Goal: Information Seeking & Learning: Learn about a topic

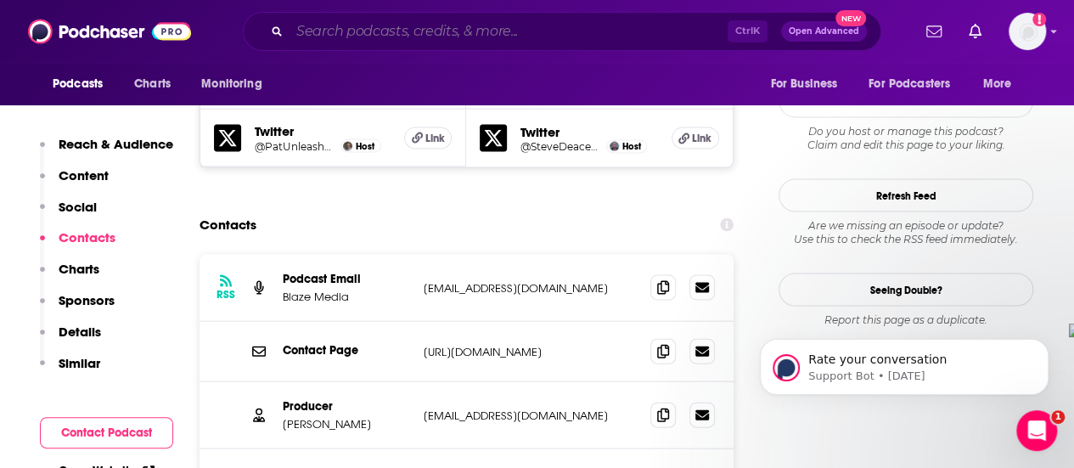
click at [338, 33] on input "Search podcasts, credits, & more..." at bounding box center [509, 31] width 438 height 27
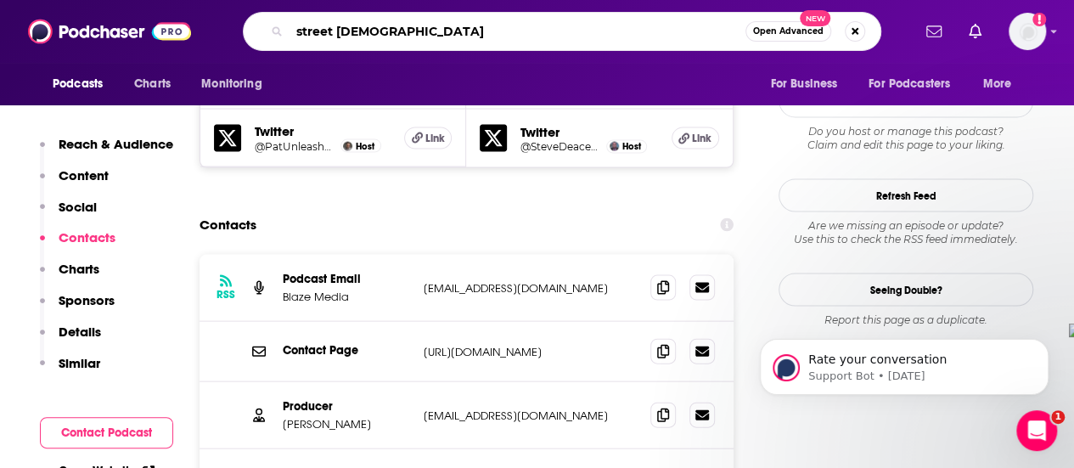
type input "street [DEMOGRAPHIC_DATA]"
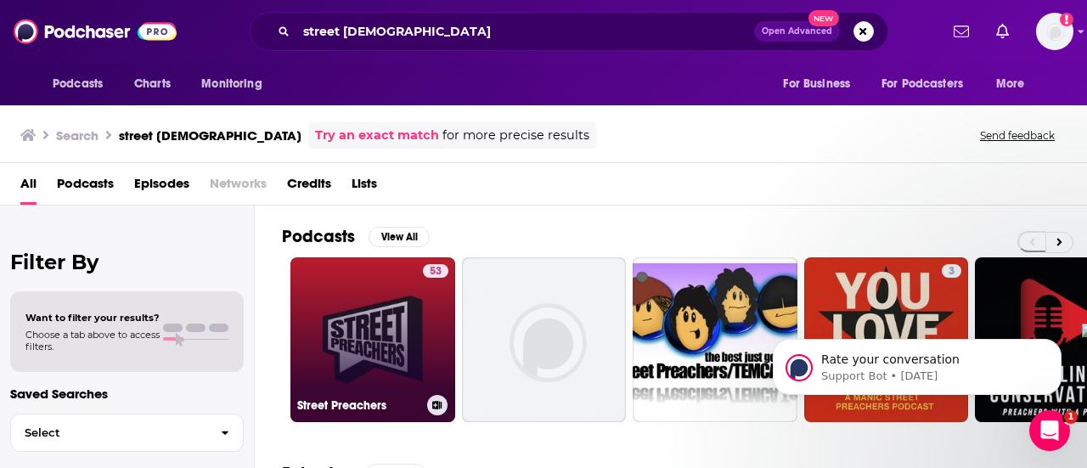
click at [377, 293] on link "53 Street Preachers" at bounding box center [372, 339] width 165 height 165
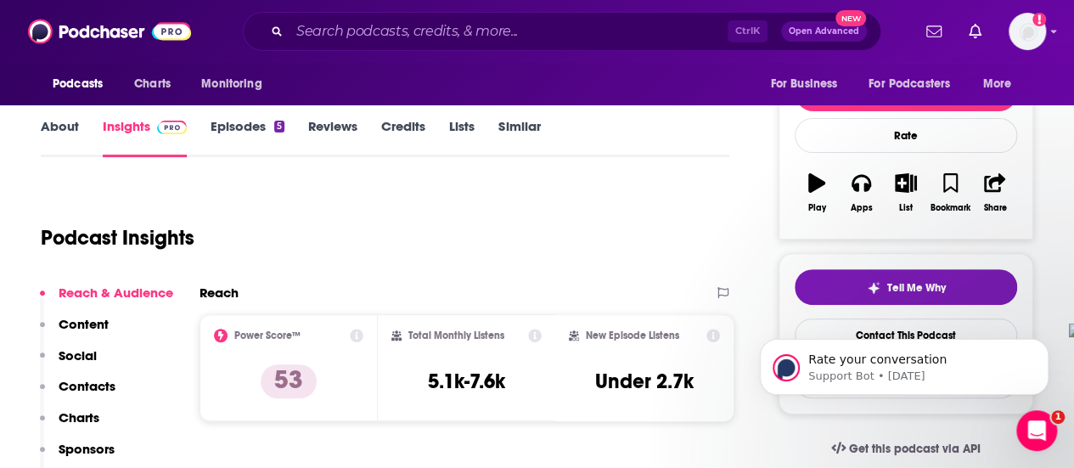
scroll to position [255, 0]
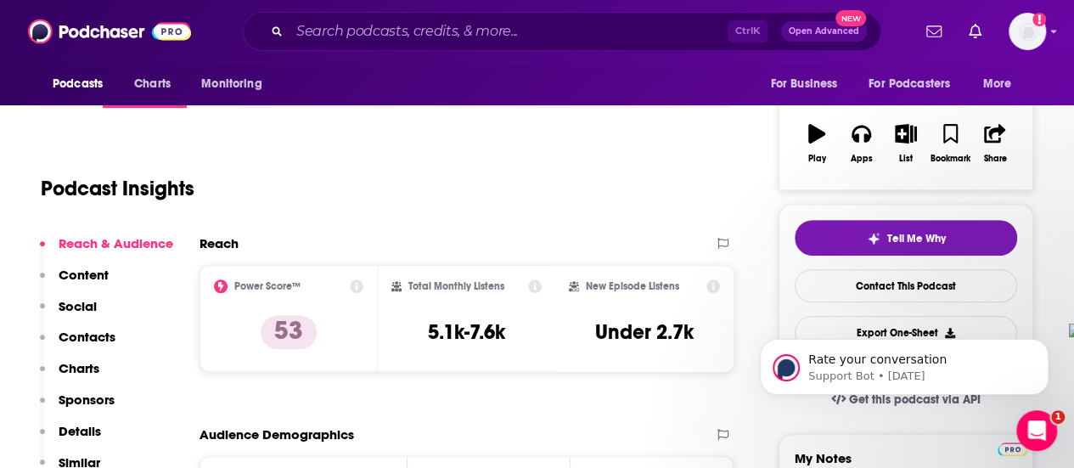
click at [357, 288] on icon at bounding box center [357, 286] width 14 height 14
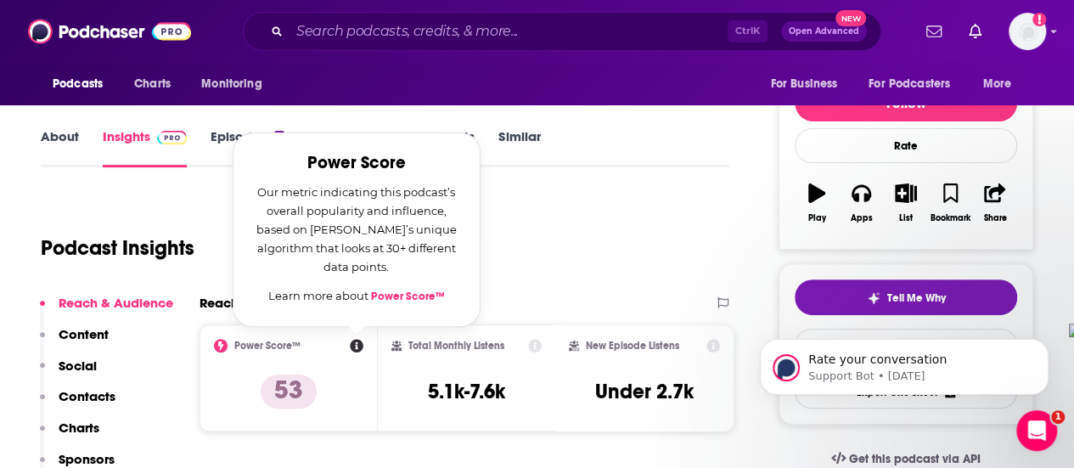
scroll to position [170, 0]
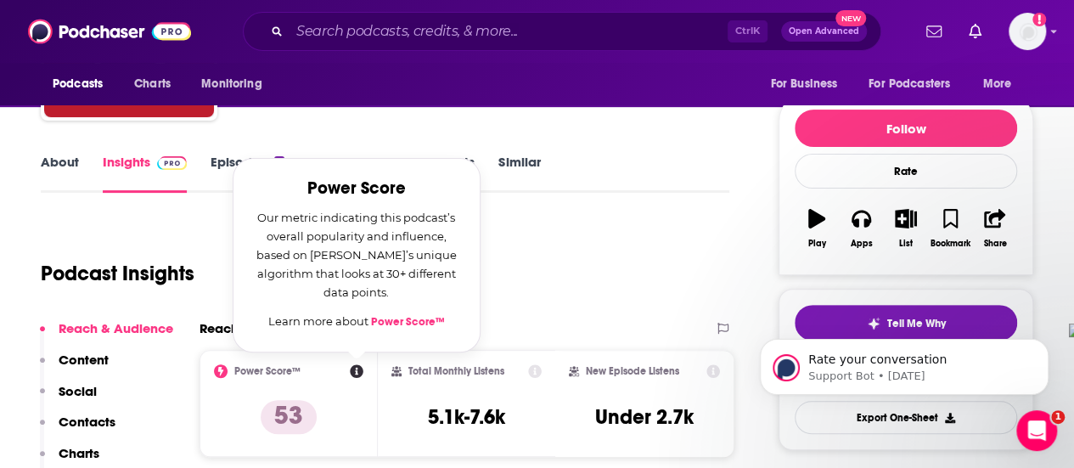
click at [592, 253] on div "Podcast Insights" at bounding box center [378, 263] width 675 height 87
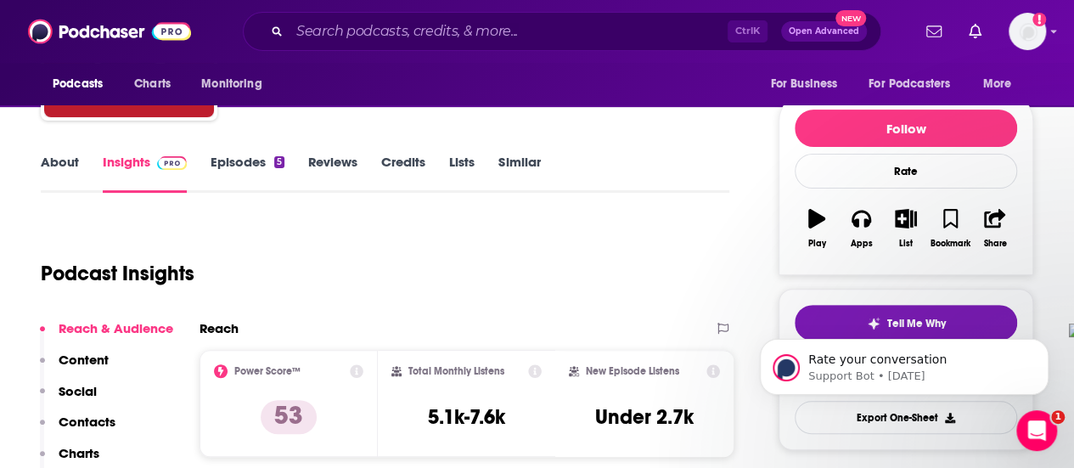
click at [523, 256] on div "Podcast Insights" at bounding box center [378, 263] width 675 height 87
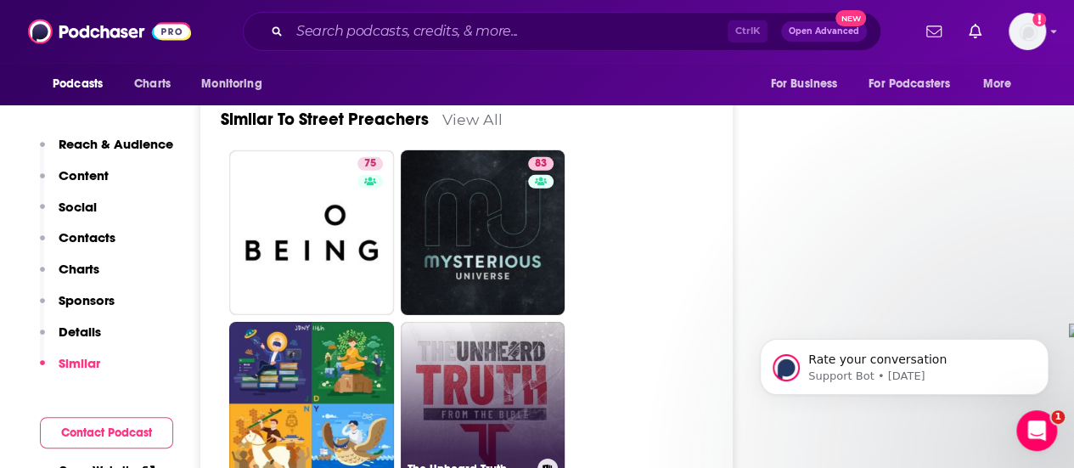
scroll to position [2548, 0]
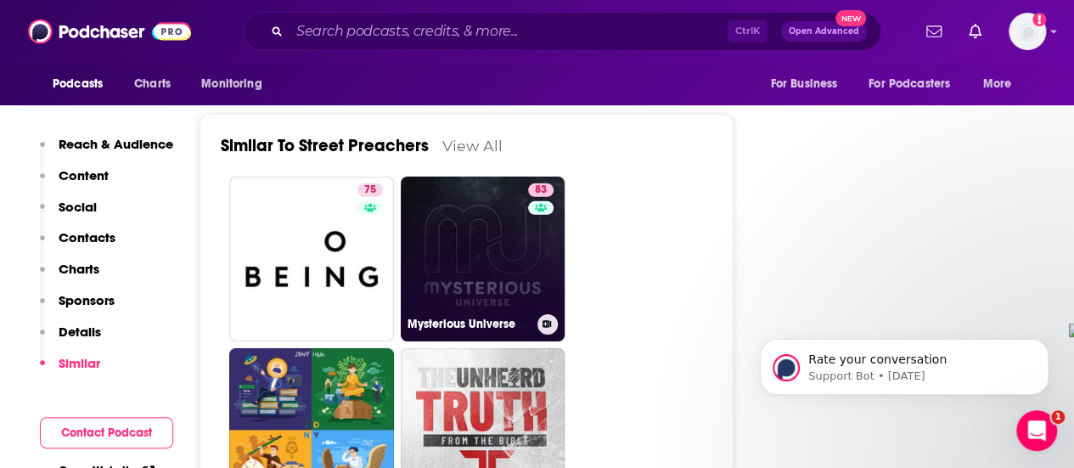
click at [464, 238] on link "83 Mysterious Universe" at bounding box center [483, 259] width 165 height 165
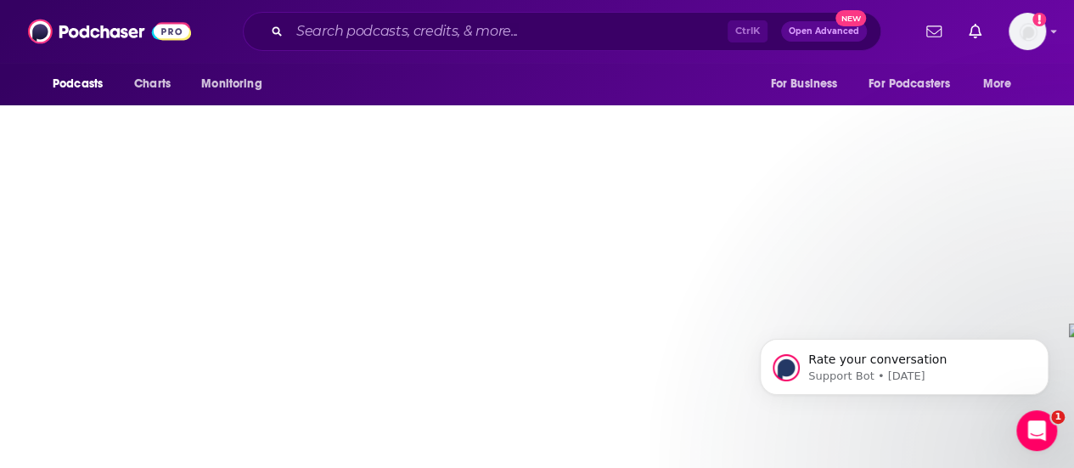
type input "[URL][DOMAIN_NAME]"
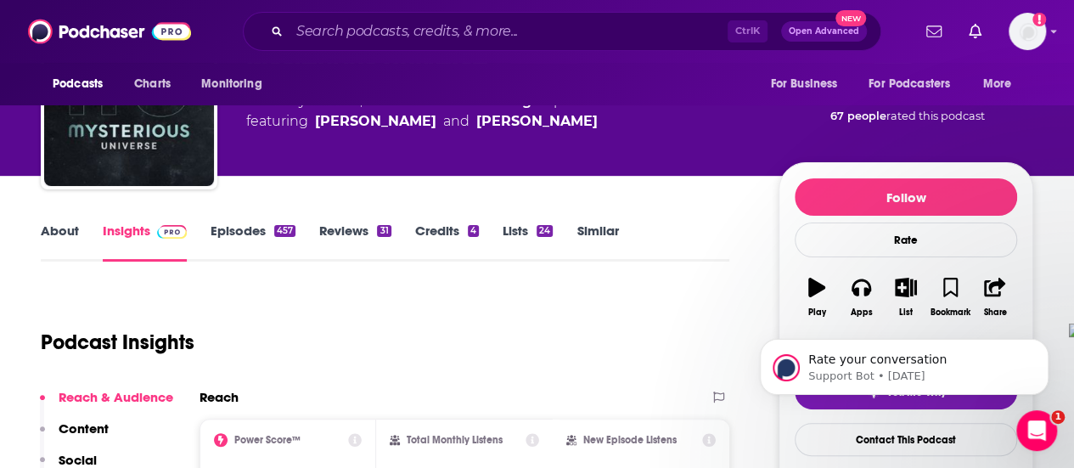
scroll to position [85, 0]
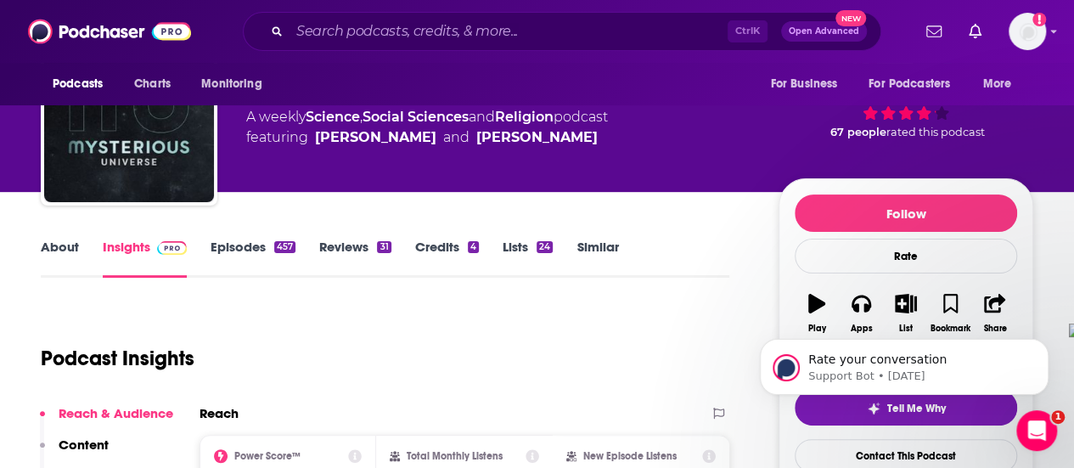
click at [63, 248] on link "About" at bounding box center [60, 258] width 38 height 39
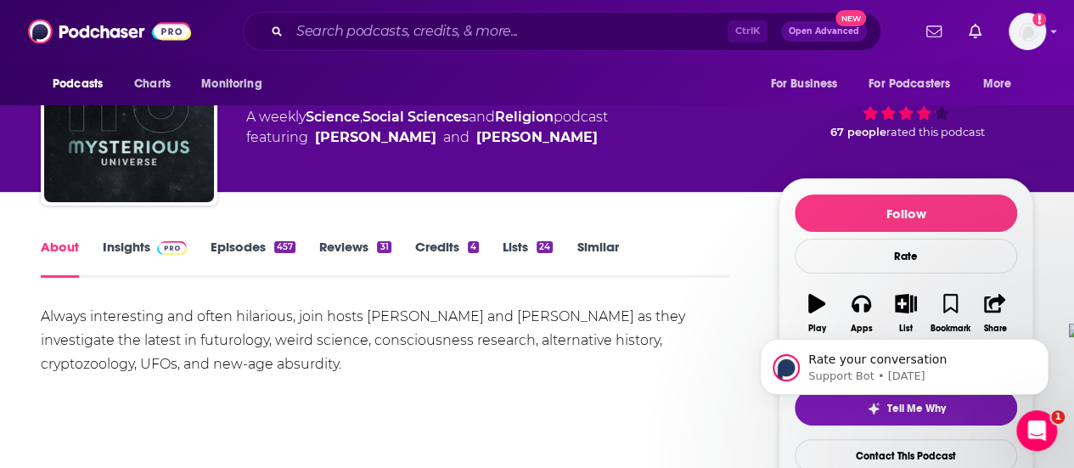
scroll to position [170, 0]
